Goal: Information Seeking & Learning: Compare options

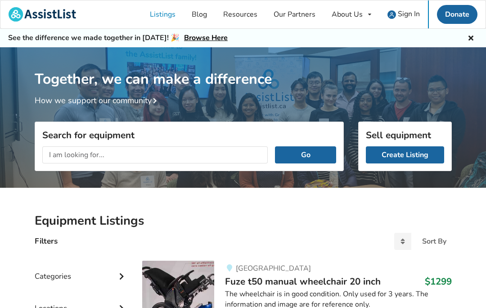
click at [225, 150] on input "text" at bounding box center [155, 154] width 226 height 17
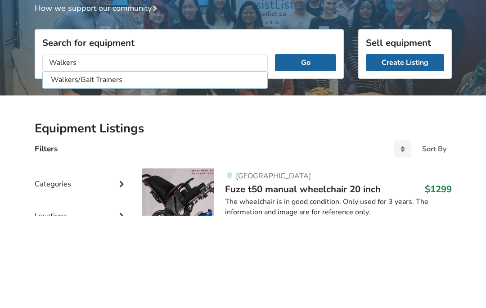
type input "Walkers"
click at [308, 146] on button "Go" at bounding box center [305, 154] width 61 height 17
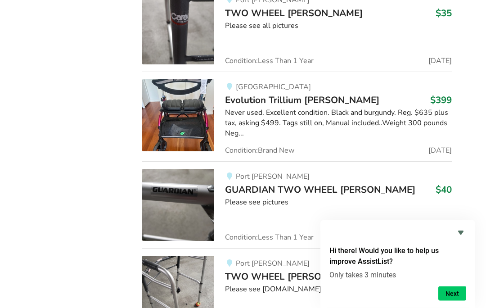
scroll to position [898, 0]
click at [273, 99] on span "Evolution Trillium [PERSON_NAME]" at bounding box center [302, 100] width 154 height 13
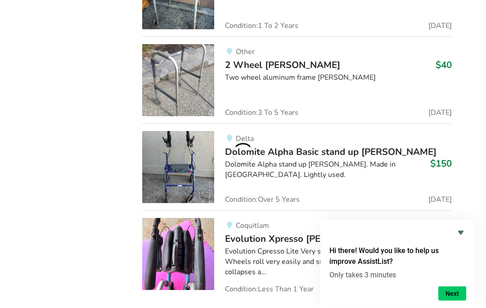
scroll to position [1856, 0]
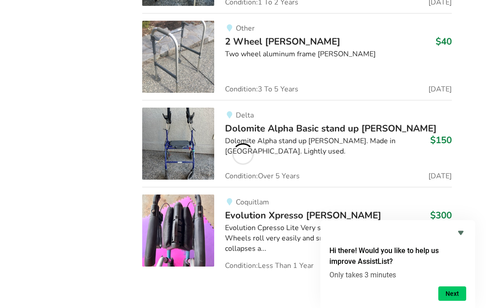
click at [457, 238] on icon "Hide survey" at bounding box center [460, 232] width 11 height 11
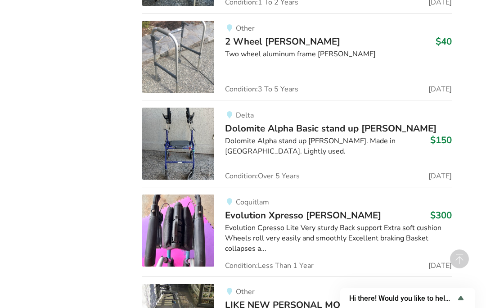
click at [177, 194] on img at bounding box center [178, 230] width 72 height 72
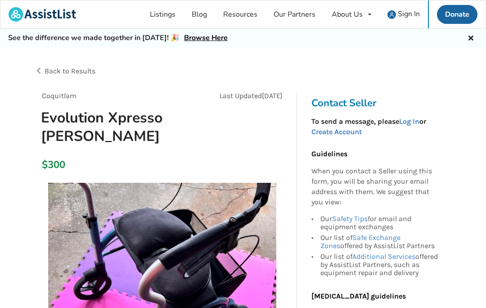
click at [467, 36] on icon at bounding box center [470, 36] width 9 height 7
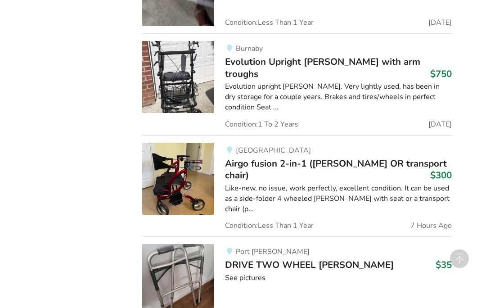
scroll to position [1268, 0]
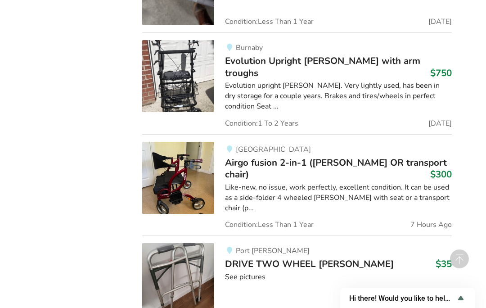
click at [197, 147] on img at bounding box center [178, 178] width 72 height 72
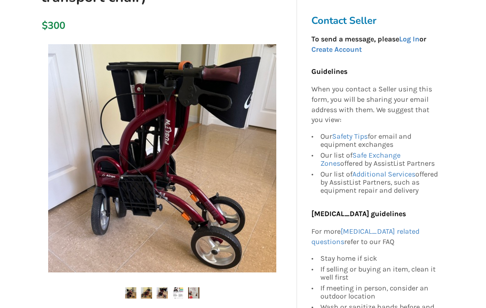
scroll to position [138, 0]
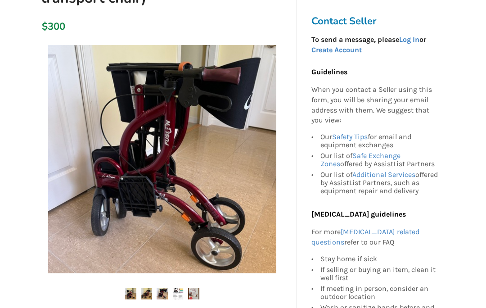
click at [129, 291] on img at bounding box center [130, 293] width 11 height 11
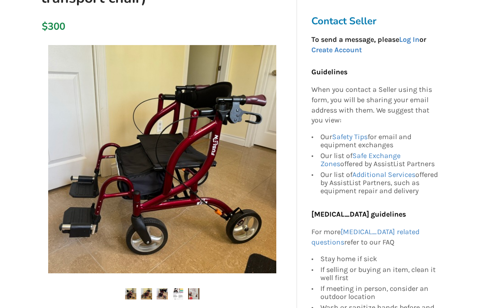
click at [146, 290] on img at bounding box center [146, 293] width 11 height 11
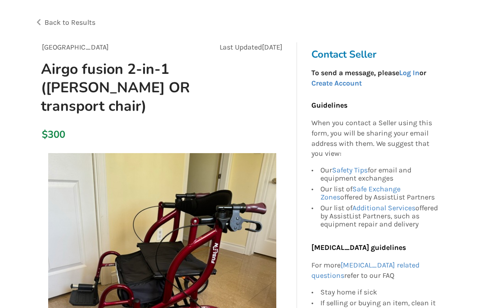
scroll to position [0, 0]
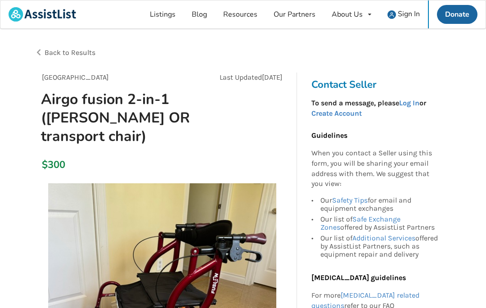
click at [43, 43] on div "Back to Results" at bounding box center [139, 52] width 209 height 25
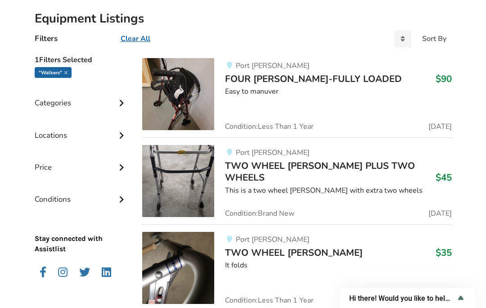
scroll to position [184, 0]
click at [108, 134] on div "Locations" at bounding box center [82, 128] width 94 height 32
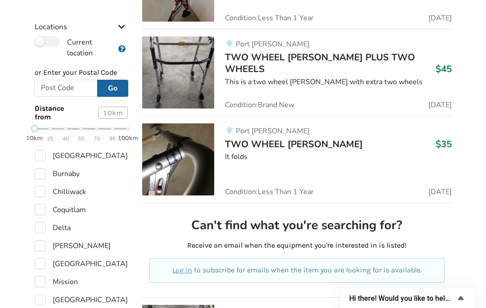
scroll to position [307, 0]
